Goal: Find specific page/section: Find specific page/section

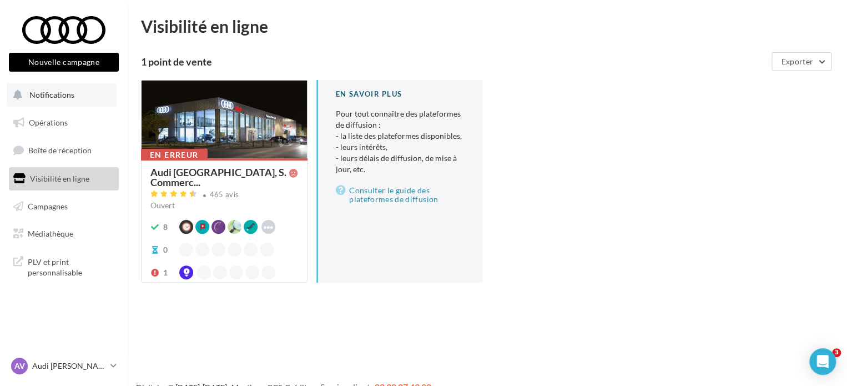
click at [82, 88] on button "Notifications" at bounding box center [62, 94] width 110 height 23
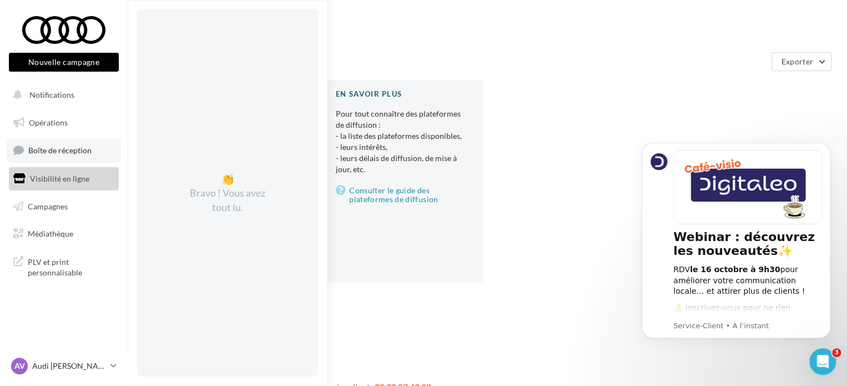
click at [69, 153] on span "Boîte de réception" at bounding box center [59, 149] width 63 height 9
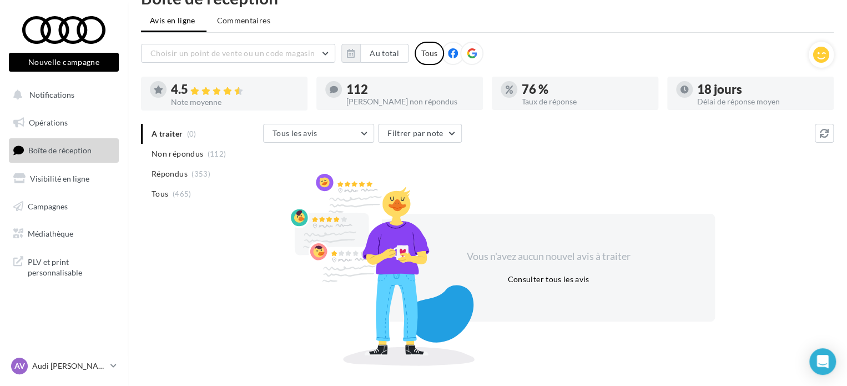
scroll to position [29, 0]
click at [57, 237] on span "Médiathèque" at bounding box center [50, 233] width 45 height 9
